Goal: Task Accomplishment & Management: Manage account settings

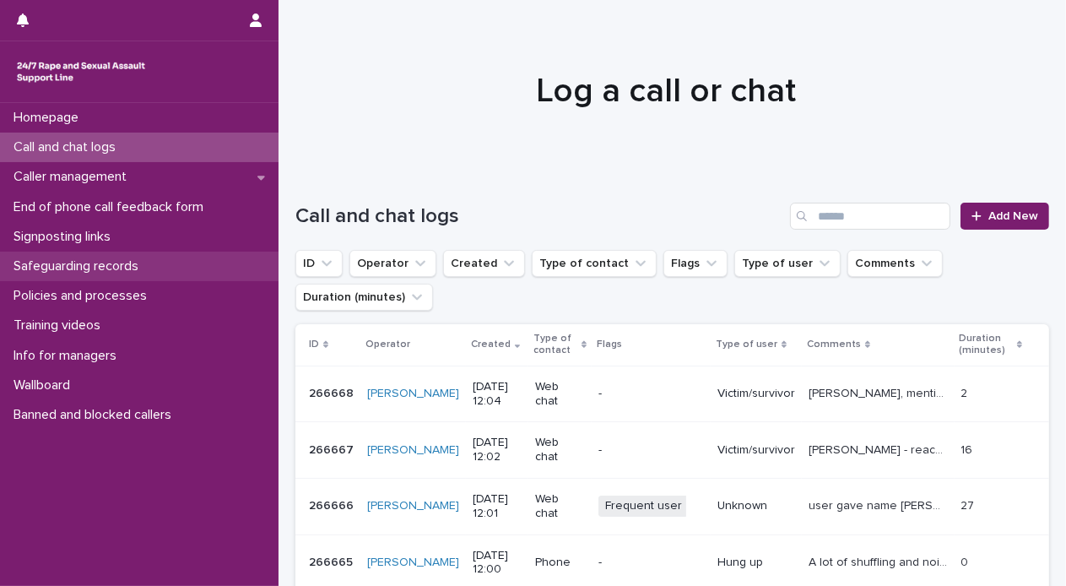
click at [82, 259] on p "Safeguarding records" at bounding box center [79, 266] width 145 height 16
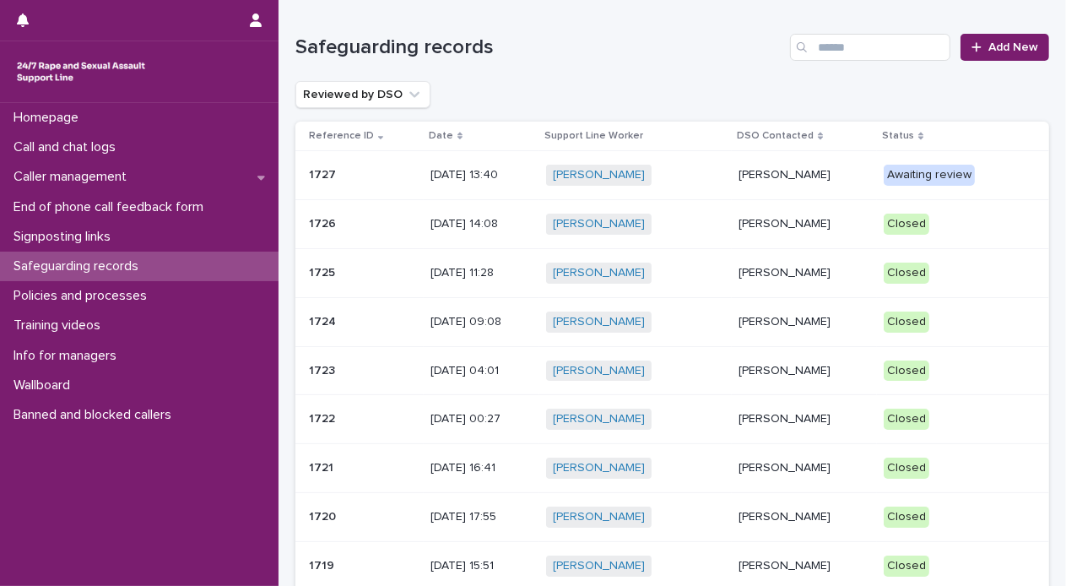
click at [763, 174] on p "[PERSON_NAME]" at bounding box center [805, 175] width 132 height 14
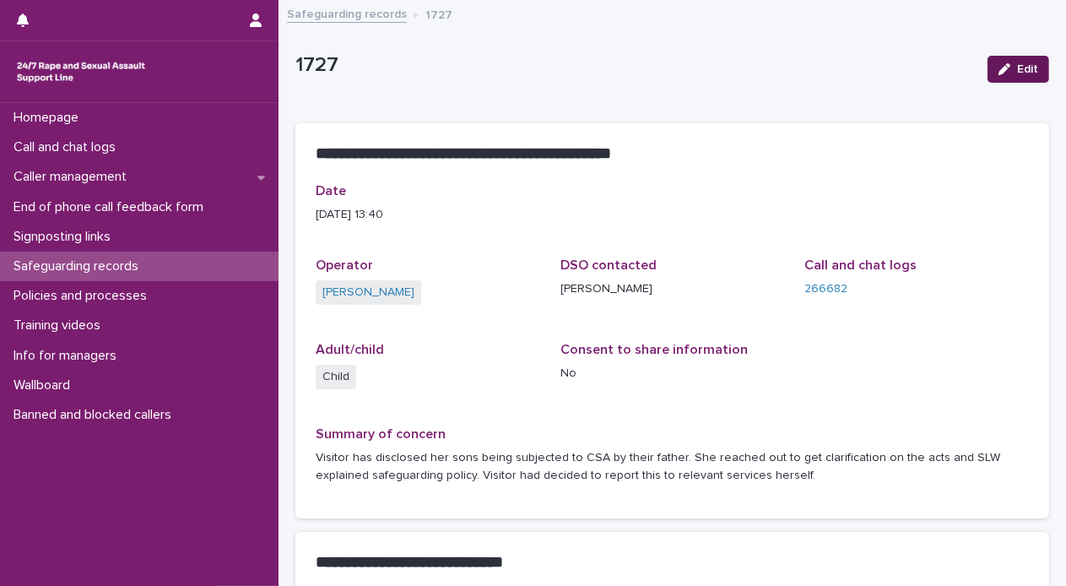
click at [995, 60] on button "Edit" at bounding box center [1019, 69] width 62 height 27
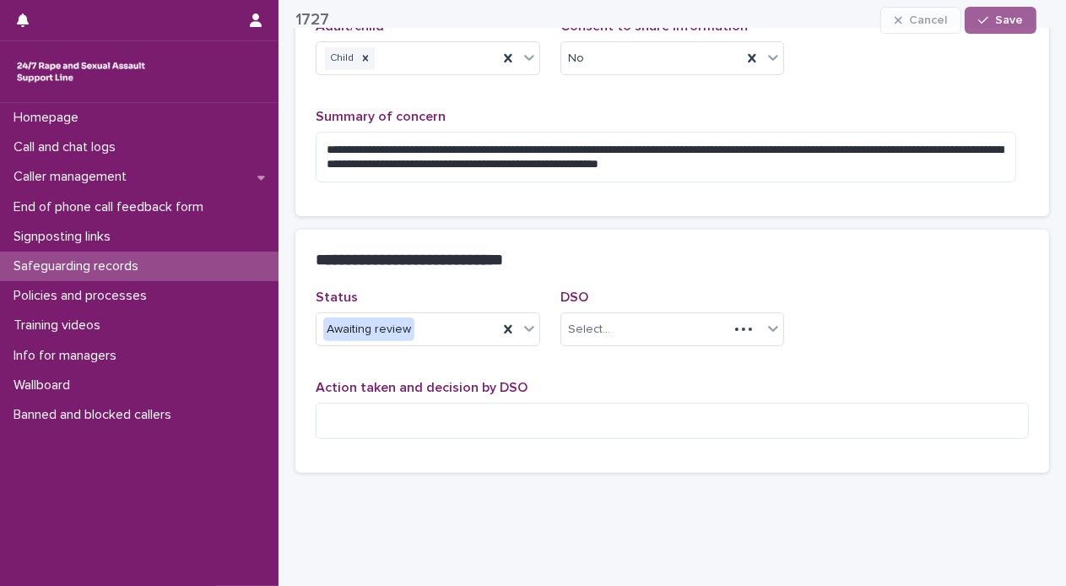
scroll to position [360, 0]
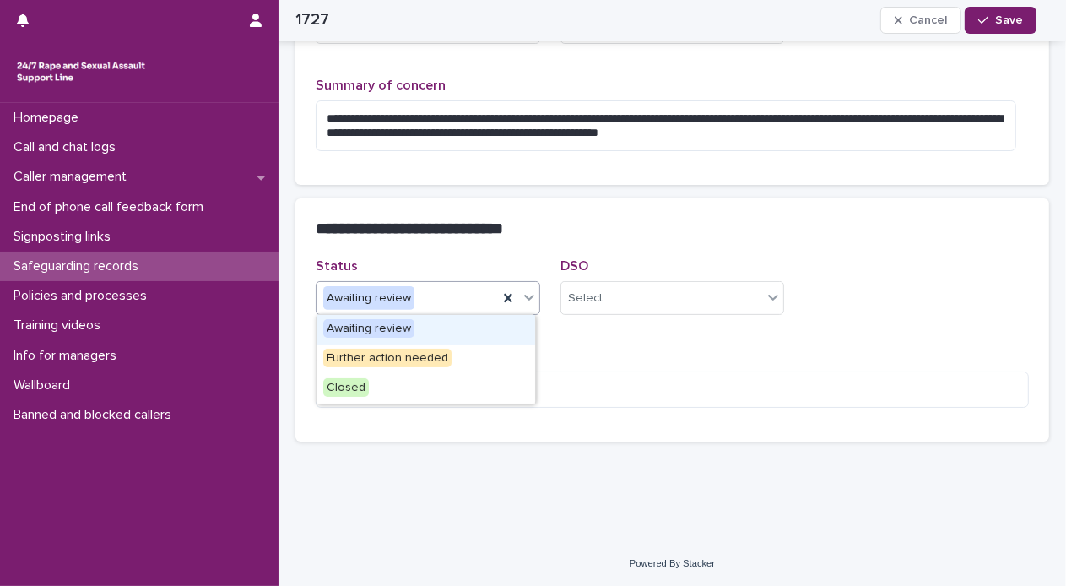
click at [521, 295] on icon at bounding box center [529, 297] width 17 height 17
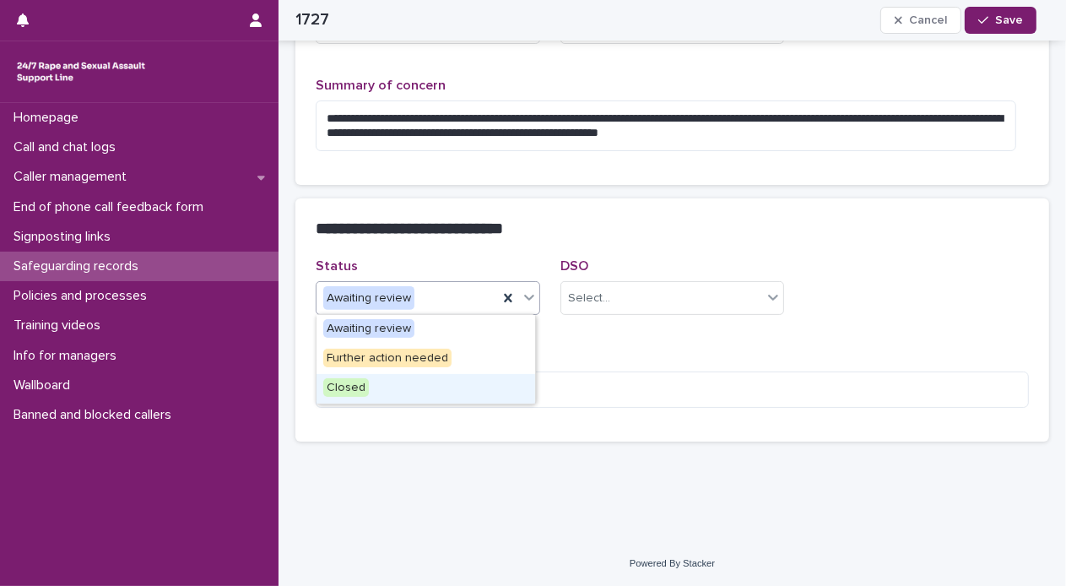
click at [456, 387] on div "Closed" at bounding box center [426, 389] width 219 height 30
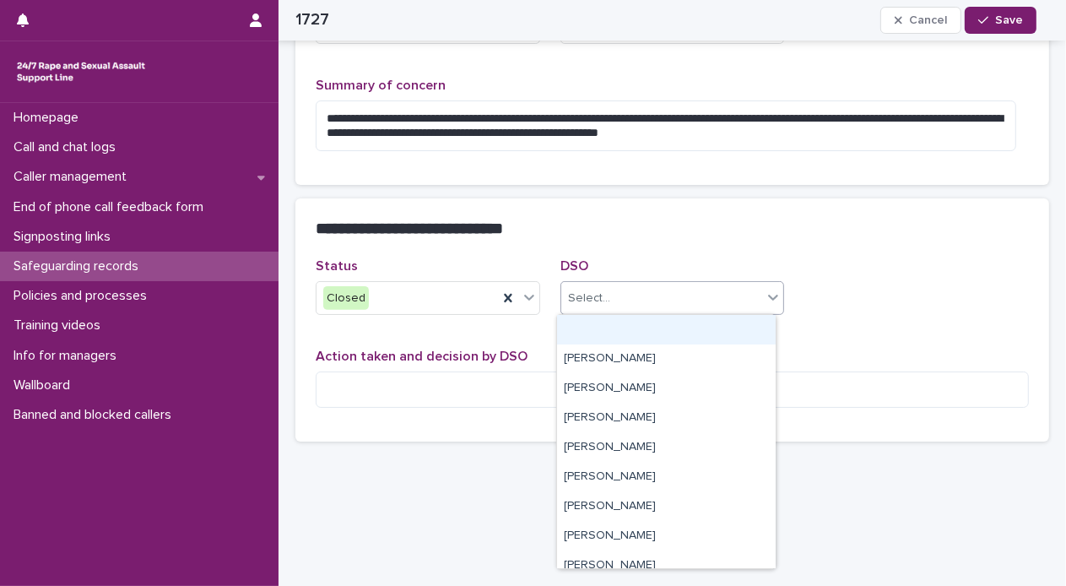
click at [693, 290] on div "Select..." at bounding box center [662, 299] width 202 height 28
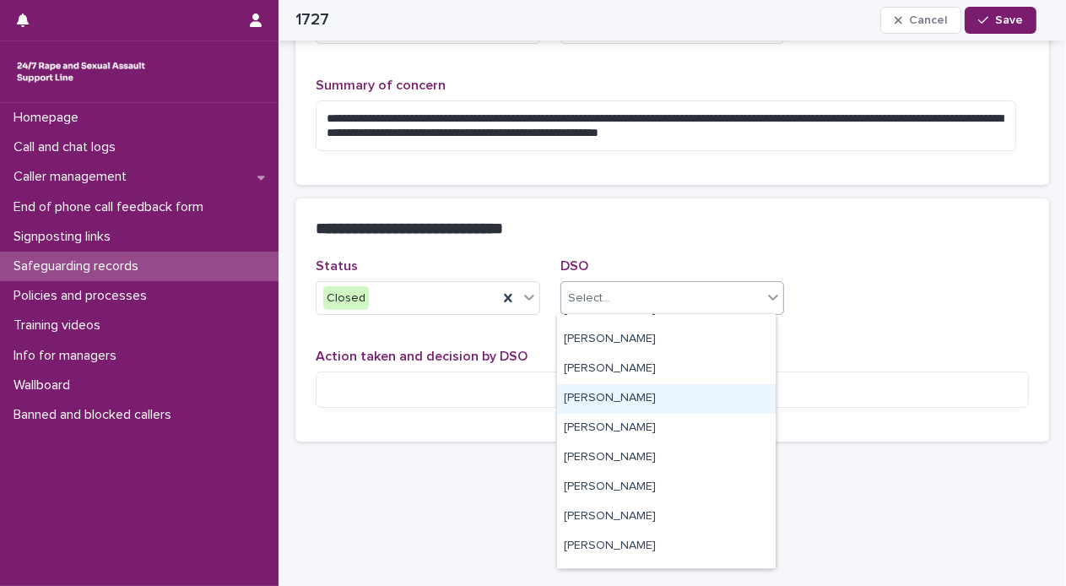
scroll to position [138, 0]
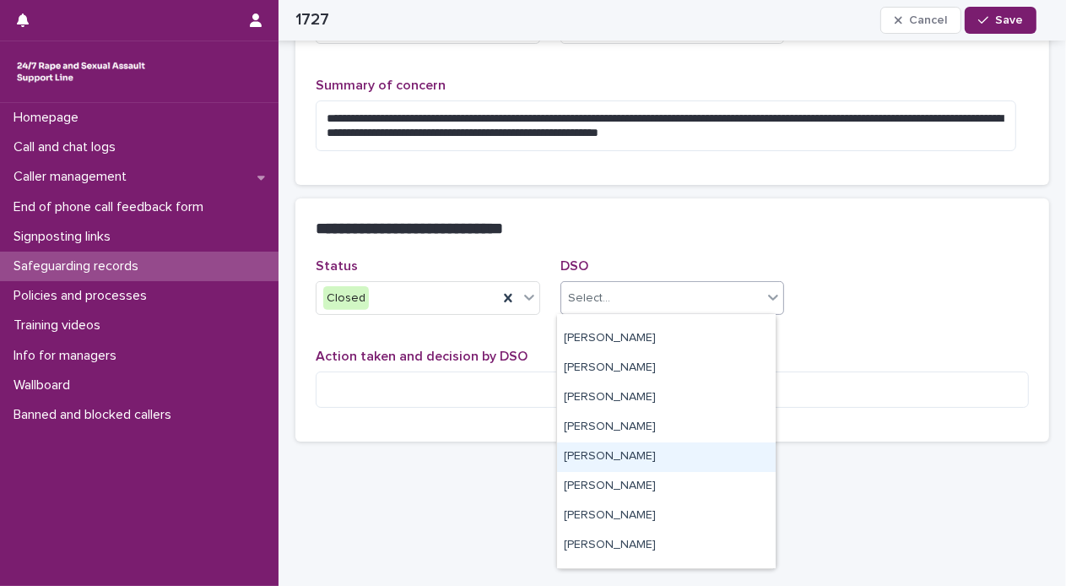
click at [661, 456] on div "[PERSON_NAME]" at bounding box center [666, 457] width 219 height 30
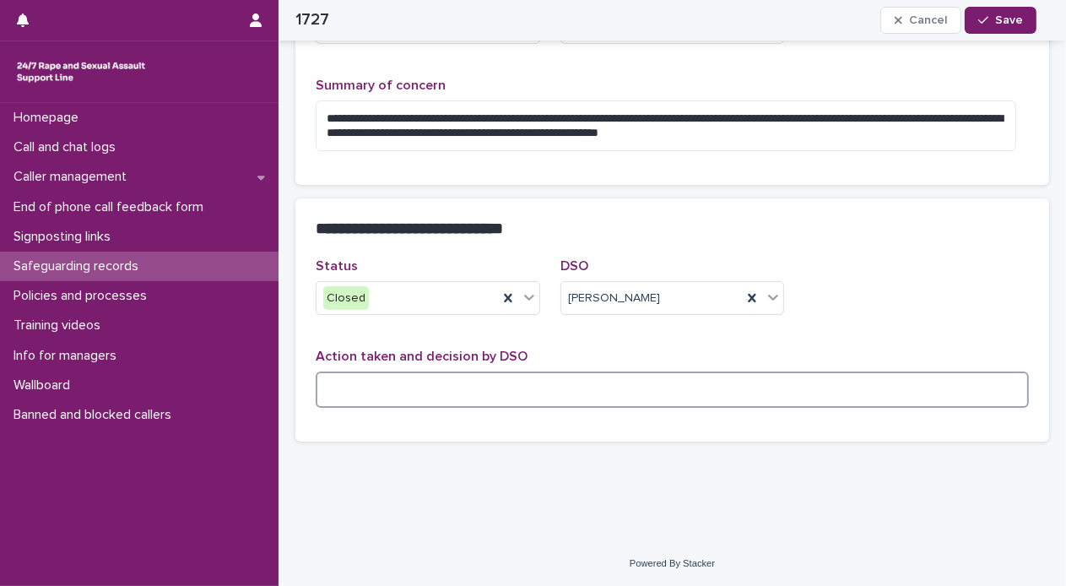
click at [660, 384] on textarea at bounding box center [672, 389] width 713 height 36
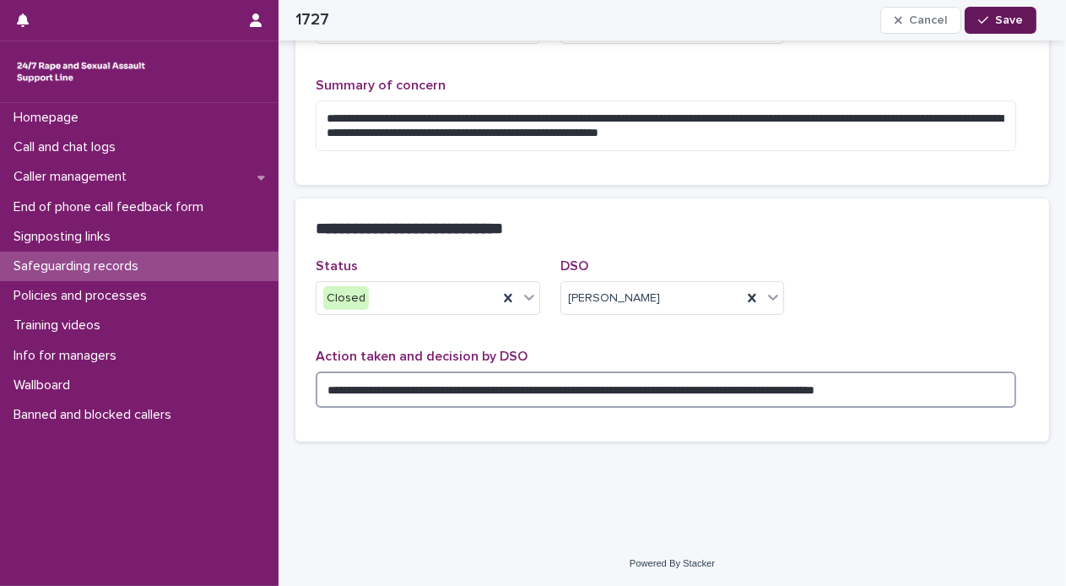
type textarea "**********"
click at [989, 19] on icon "button" at bounding box center [983, 20] width 10 height 12
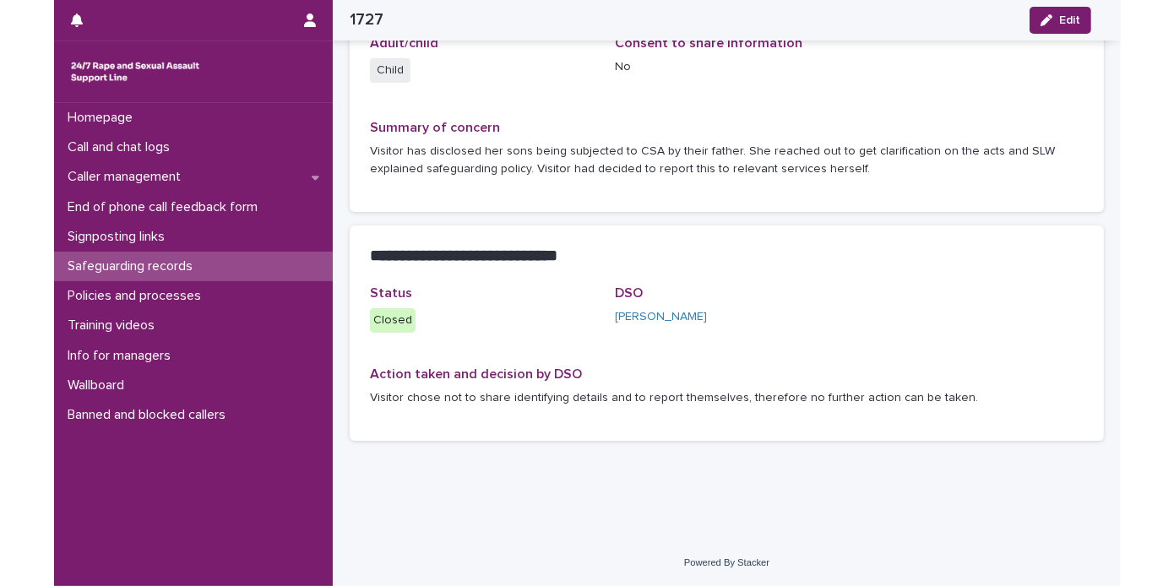
scroll to position [306, 0]
